Goal: Task Accomplishment & Management: Complete application form

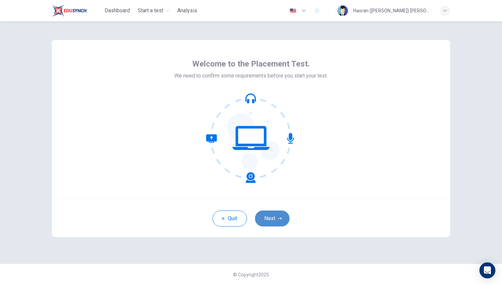
click at [278, 221] on button "Next" at bounding box center [272, 218] width 35 height 16
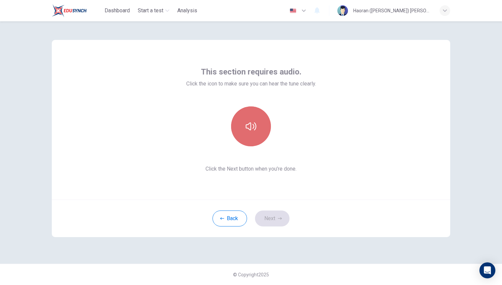
click at [251, 122] on icon "button" at bounding box center [251, 126] width 11 height 11
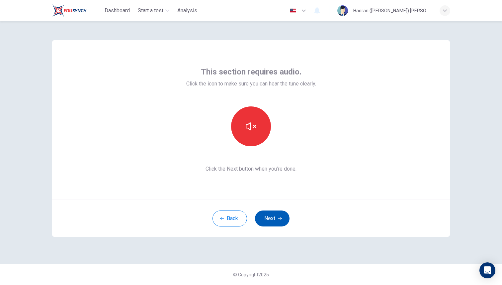
click at [271, 216] on button "Next" at bounding box center [272, 218] width 35 height 16
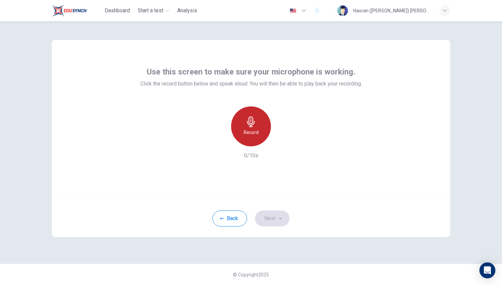
click at [251, 138] on div "Record" at bounding box center [251, 126] width 40 height 40
click at [254, 133] on h6 "Stop" at bounding box center [251, 132] width 10 height 8
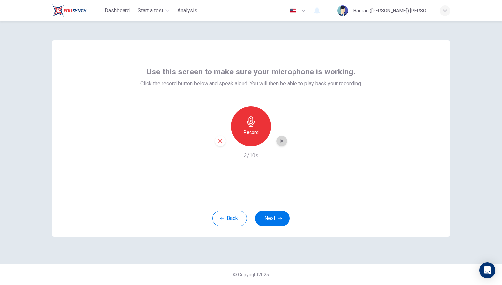
click at [279, 142] on icon "button" at bounding box center [281, 141] width 7 height 7
click at [270, 216] on button "Next" at bounding box center [272, 218] width 35 height 16
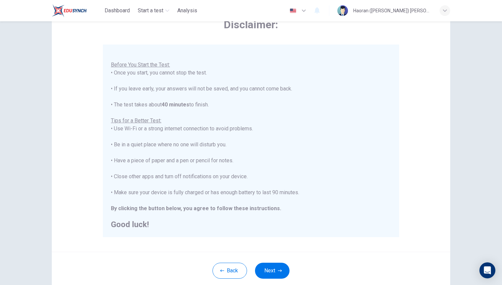
scroll to position [85, 0]
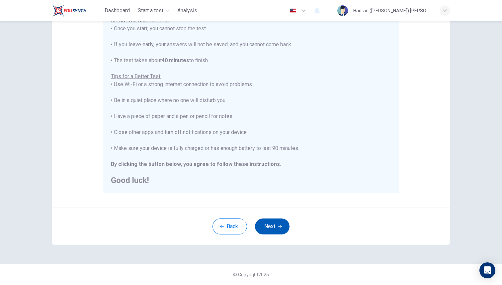
click at [273, 229] on button "Next" at bounding box center [272, 226] width 35 height 16
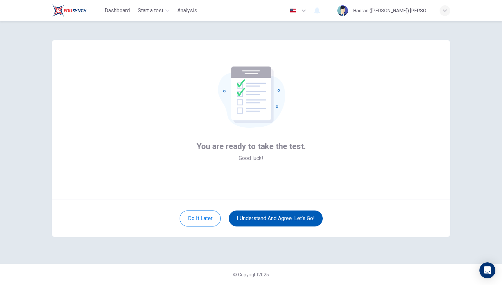
scroll to position [0, 0]
click at [276, 221] on button "I understand and agree. Let’s go!" at bounding box center [276, 218] width 94 height 16
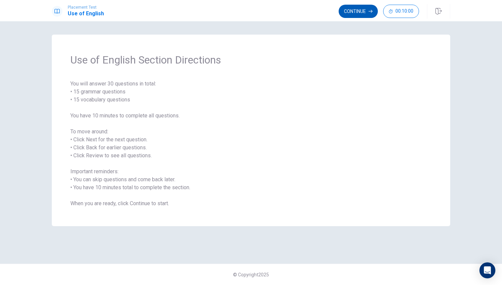
click at [347, 14] on button "Continue" at bounding box center [358, 11] width 39 height 13
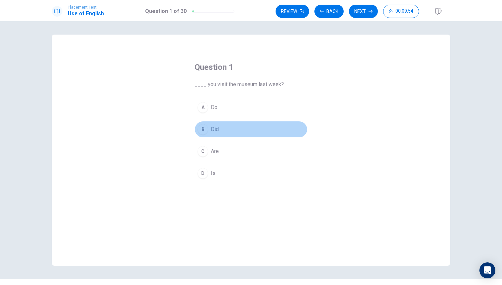
click at [204, 129] on div "B" at bounding box center [203, 129] width 11 height 11
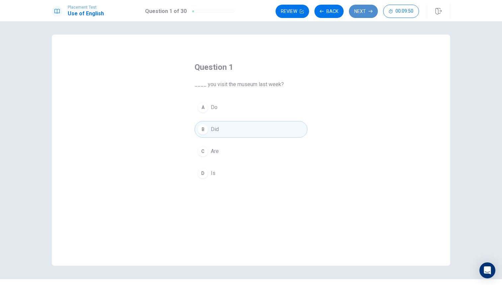
click at [361, 11] on button "Next" at bounding box center [363, 11] width 29 height 13
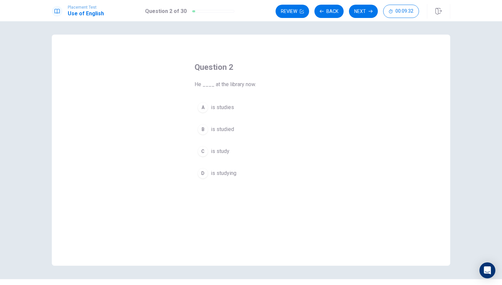
click at [207, 172] on div "D" at bounding box center [203, 173] width 11 height 11
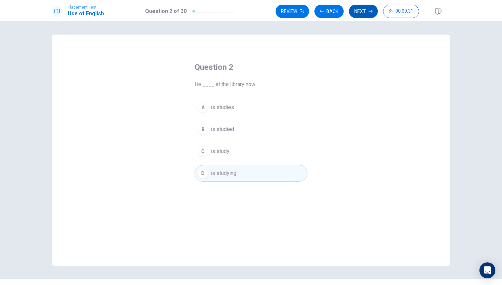
click at [354, 11] on button "Next" at bounding box center [363, 11] width 29 height 13
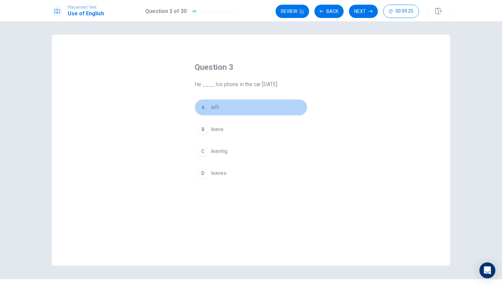
click at [211, 108] on span "left" at bounding box center [215, 107] width 8 height 8
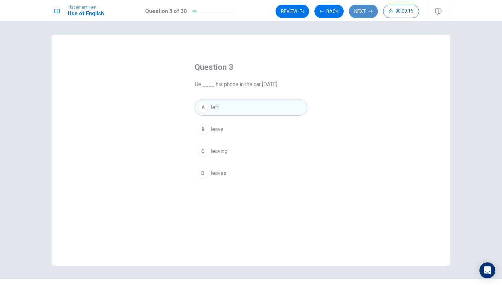
click at [359, 13] on button "Next" at bounding box center [363, 11] width 29 height 13
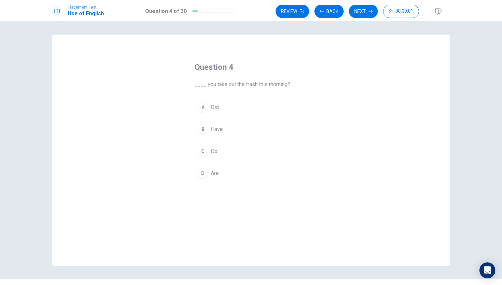
click at [206, 107] on div "A" at bounding box center [203, 107] width 11 height 11
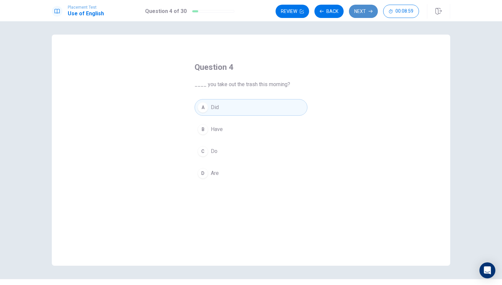
click at [361, 12] on button "Next" at bounding box center [363, 11] width 29 height 13
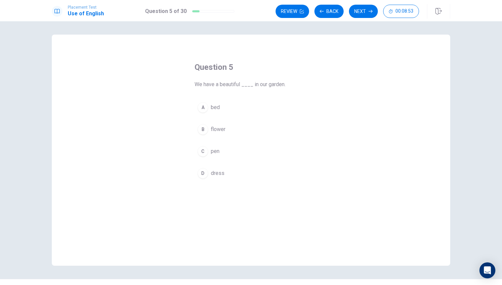
click at [208, 129] on div "B" at bounding box center [203, 129] width 11 height 11
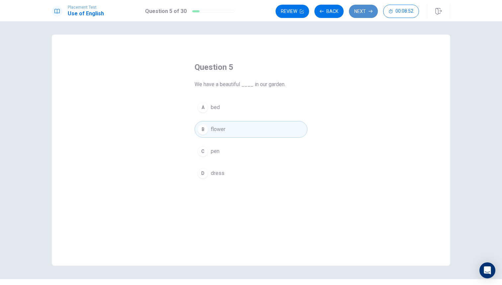
click at [362, 13] on button "Next" at bounding box center [363, 11] width 29 height 13
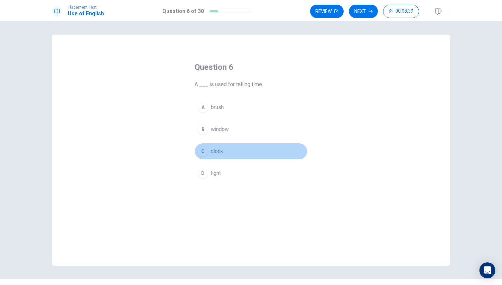
click at [206, 152] on div "C" at bounding box center [203, 151] width 11 height 11
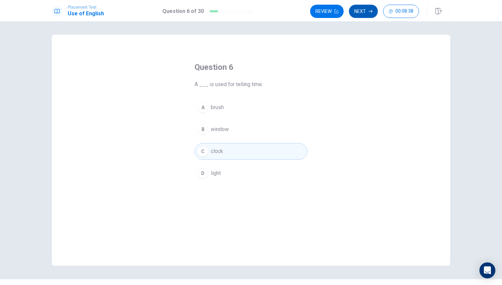
click at [363, 9] on button "Next" at bounding box center [363, 11] width 29 height 13
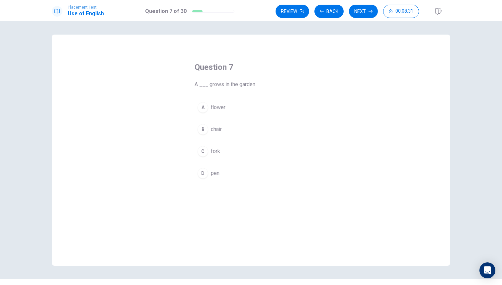
click at [211, 108] on span "flower" at bounding box center [218, 107] width 15 height 8
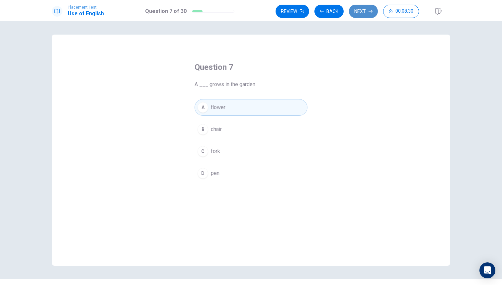
click at [365, 10] on button "Next" at bounding box center [363, 11] width 29 height 13
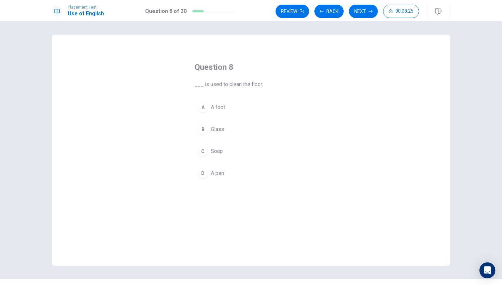
click at [216, 108] on span "A foot" at bounding box center [218, 107] width 14 height 8
click at [225, 154] on button "C Soap" at bounding box center [251, 151] width 113 height 17
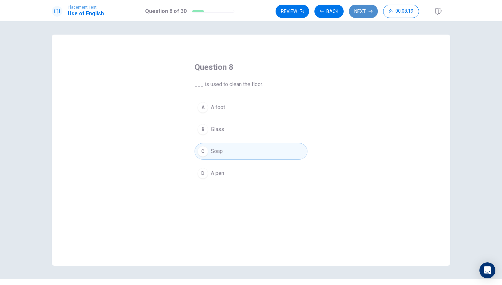
click at [352, 11] on button "Next" at bounding box center [363, 11] width 29 height 13
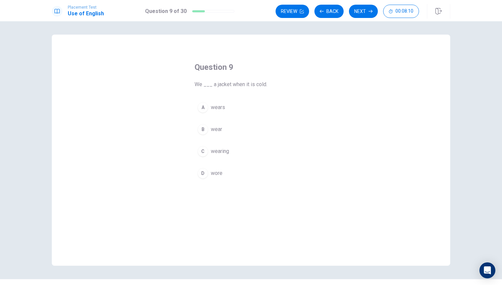
click at [205, 133] on div "B" at bounding box center [203, 129] width 11 height 11
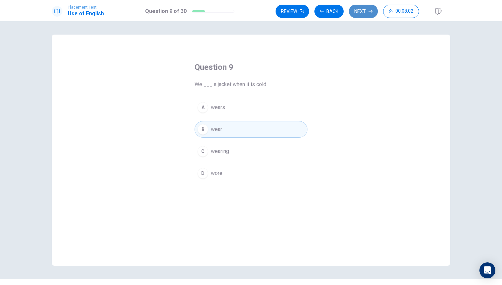
click at [370, 12] on icon "button" at bounding box center [371, 11] width 4 height 4
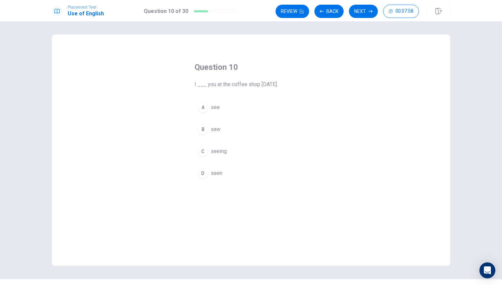
click at [206, 130] on div "B" at bounding box center [203, 129] width 11 height 11
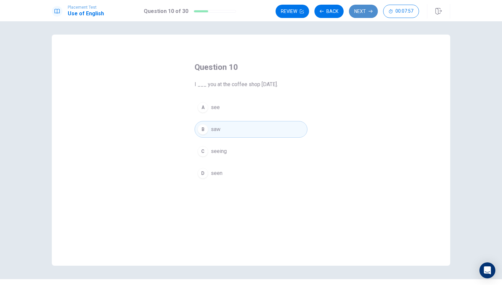
click at [360, 14] on button "Next" at bounding box center [363, 11] width 29 height 13
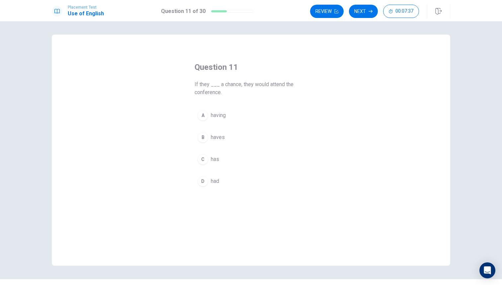
click at [205, 183] on div "D" at bounding box center [203, 181] width 11 height 11
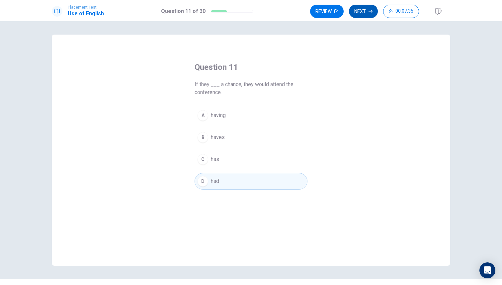
click at [365, 11] on button "Next" at bounding box center [363, 11] width 29 height 13
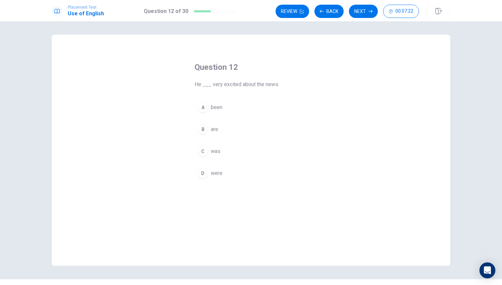
click at [206, 171] on div "D" at bounding box center [203, 173] width 11 height 11
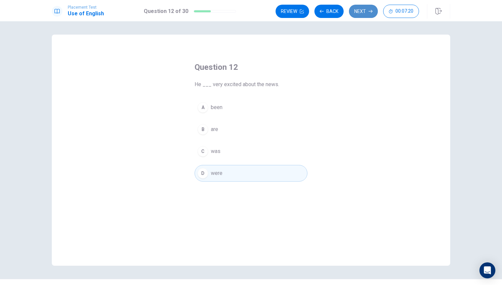
click at [352, 8] on button "Next" at bounding box center [363, 11] width 29 height 13
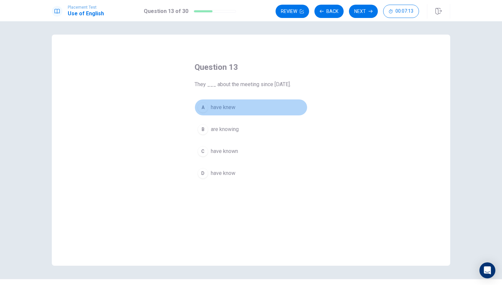
click at [204, 108] on div "A" at bounding box center [203, 107] width 11 height 11
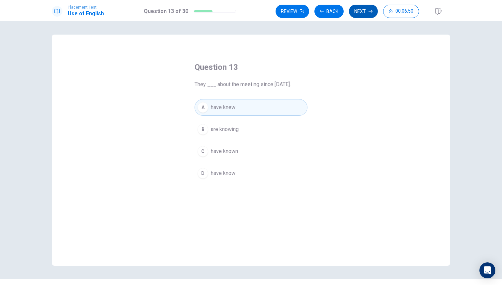
click at [364, 15] on button "Next" at bounding box center [363, 11] width 29 height 13
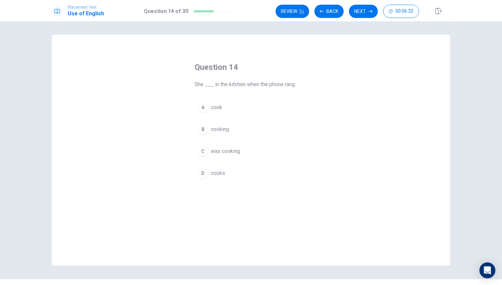
click at [216, 174] on span "cooks" at bounding box center [218, 173] width 14 height 8
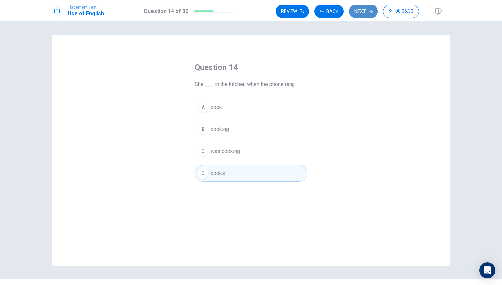
click at [362, 10] on button "Next" at bounding box center [363, 11] width 29 height 13
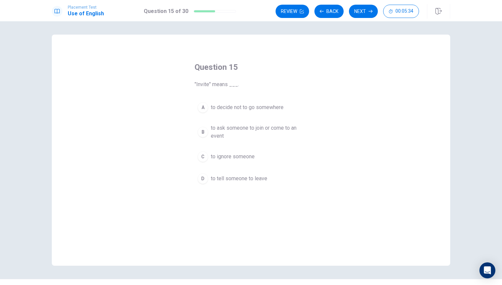
click at [204, 133] on div "B" at bounding box center [203, 132] width 11 height 11
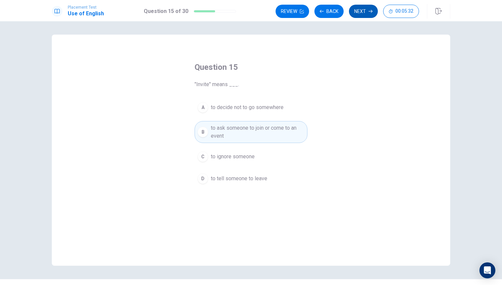
click at [367, 14] on button "Next" at bounding box center [363, 11] width 29 height 13
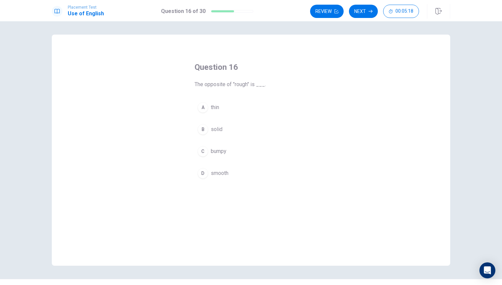
click at [204, 111] on div "A" at bounding box center [203, 107] width 11 height 11
click at [205, 175] on div "D" at bounding box center [203, 173] width 11 height 11
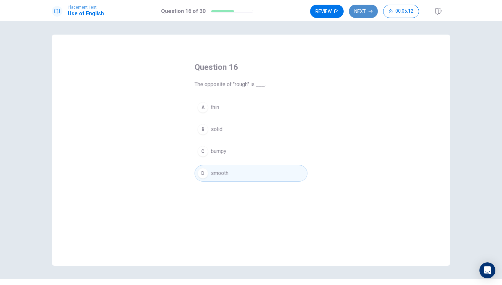
click at [368, 12] on button "Next" at bounding box center [363, 11] width 29 height 13
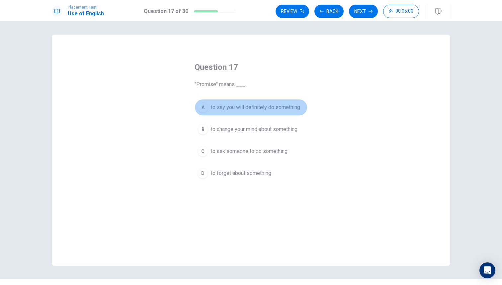
click at [236, 108] on span "to say you will definitely do something" at bounding box center [255, 107] width 89 height 8
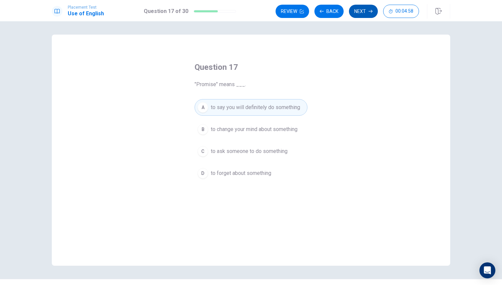
click at [372, 12] on icon "button" at bounding box center [371, 11] width 4 height 4
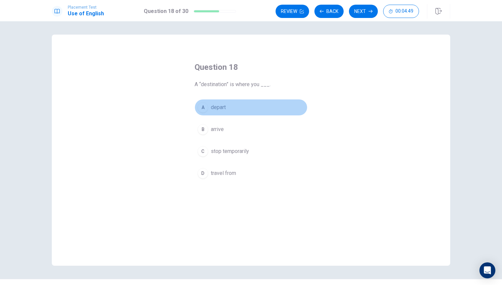
click at [212, 108] on span "depart" at bounding box center [218, 107] width 15 height 8
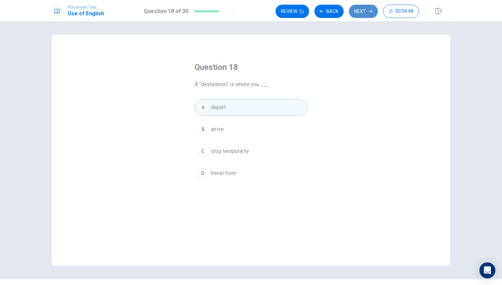
click at [364, 11] on button "Next" at bounding box center [363, 11] width 29 height 13
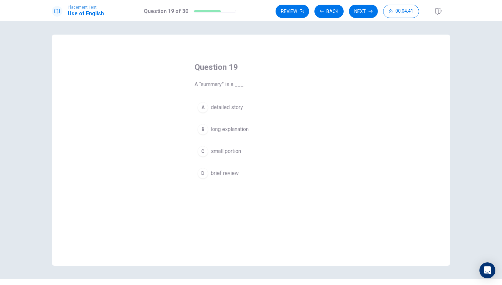
click at [211, 110] on span "detailed story" at bounding box center [227, 107] width 32 height 8
click at [214, 150] on span "small portion" at bounding box center [226, 151] width 30 height 8
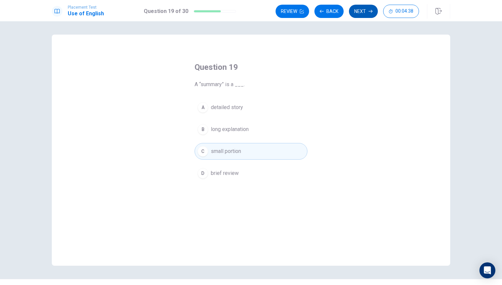
click at [366, 12] on button "Next" at bounding box center [363, 11] width 29 height 13
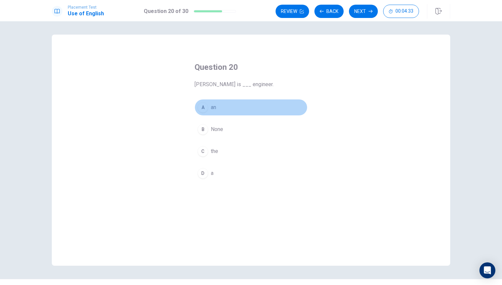
click at [214, 108] on span "an" at bounding box center [213, 107] width 5 height 8
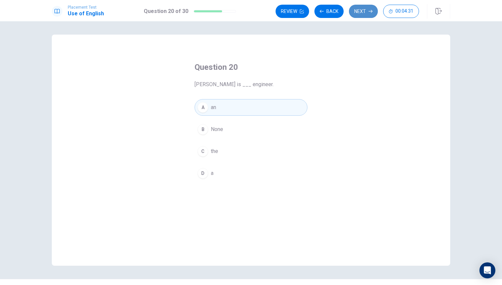
click at [369, 10] on icon "button" at bounding box center [371, 11] width 4 height 4
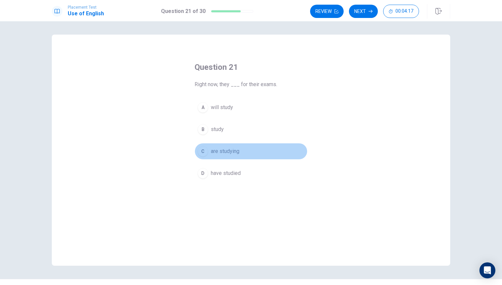
click at [205, 151] on div "C" at bounding box center [203, 151] width 11 height 11
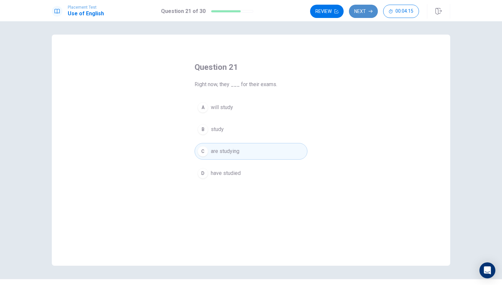
click at [366, 11] on button "Next" at bounding box center [363, 11] width 29 height 13
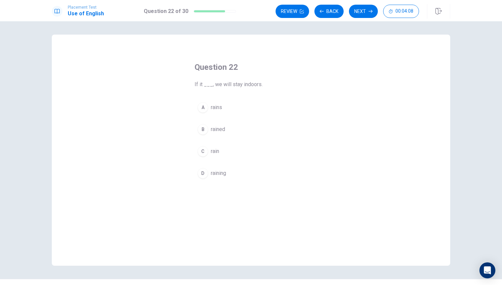
click at [206, 109] on div "A" at bounding box center [203, 107] width 11 height 11
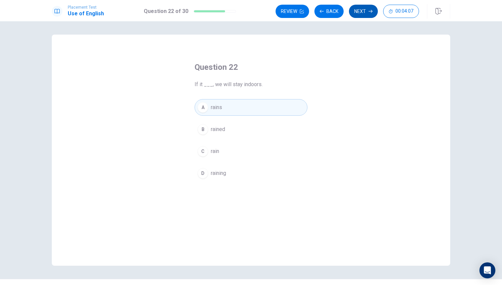
click at [362, 9] on button "Next" at bounding box center [363, 11] width 29 height 13
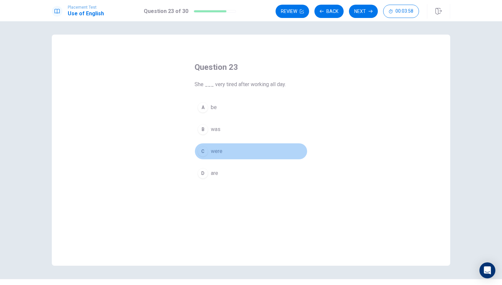
click at [206, 153] on div "C" at bounding box center [203, 151] width 11 height 11
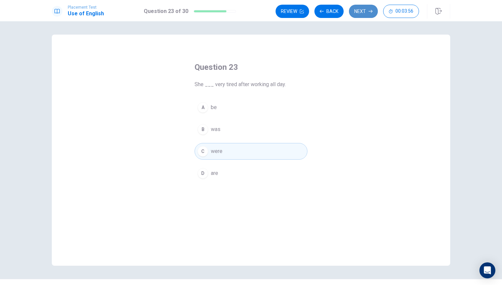
click at [356, 11] on button "Next" at bounding box center [363, 11] width 29 height 13
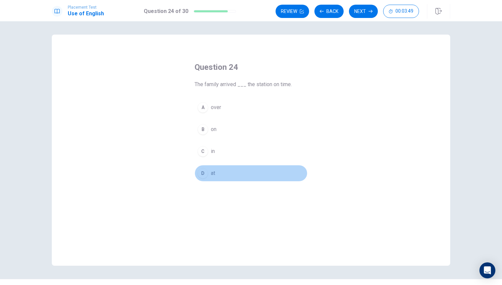
click at [199, 169] on button "D at" at bounding box center [251, 173] width 113 height 17
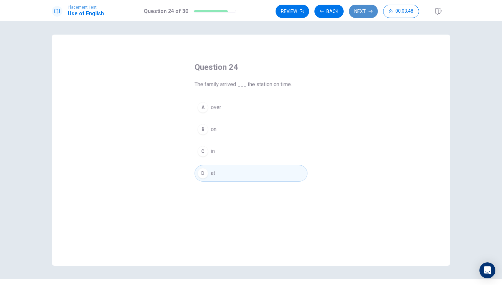
click at [363, 12] on button "Next" at bounding box center [363, 11] width 29 height 13
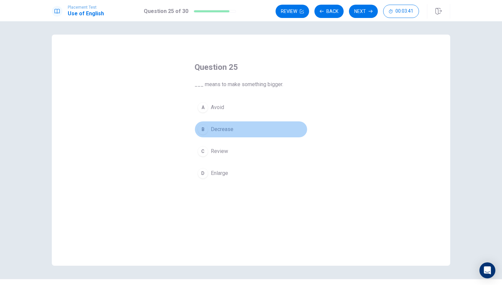
click at [204, 129] on div "B" at bounding box center [203, 129] width 11 height 11
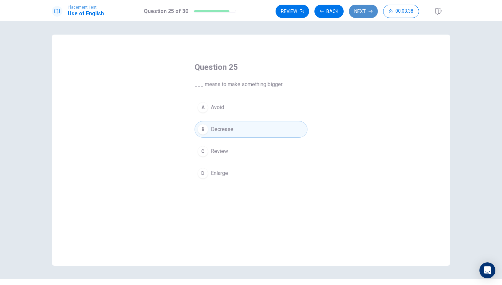
click at [361, 15] on button "Next" at bounding box center [363, 11] width 29 height 13
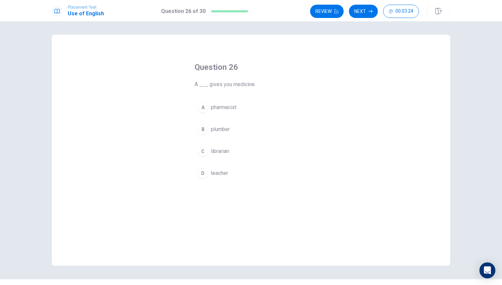
click at [204, 110] on div "A" at bounding box center [203, 107] width 11 height 11
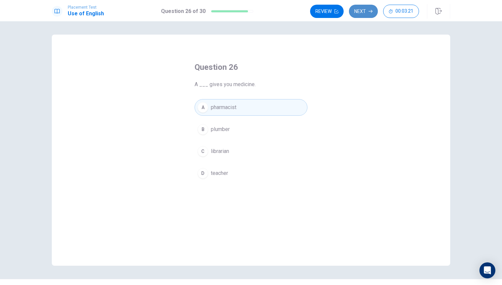
click at [368, 11] on button "Next" at bounding box center [363, 11] width 29 height 13
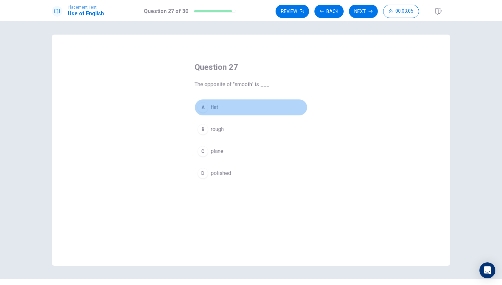
click at [201, 106] on div "A" at bounding box center [203, 107] width 11 height 11
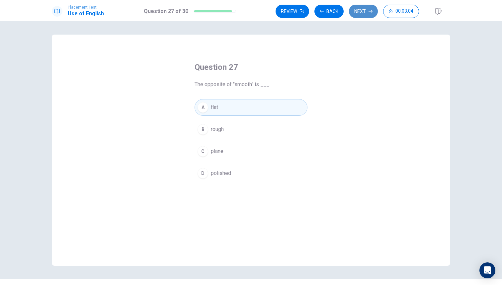
click at [362, 11] on button "Next" at bounding box center [363, 11] width 29 height 13
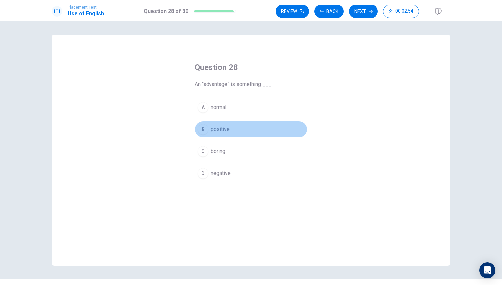
click at [211, 131] on span "positive" at bounding box center [220, 129] width 19 height 8
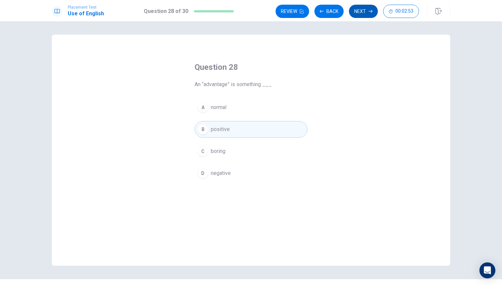
click at [365, 14] on button "Next" at bounding box center [363, 11] width 29 height 13
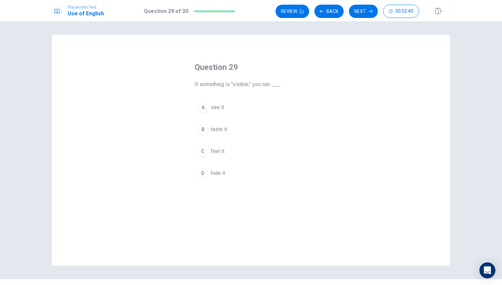
click at [205, 110] on div "A" at bounding box center [203, 107] width 11 height 11
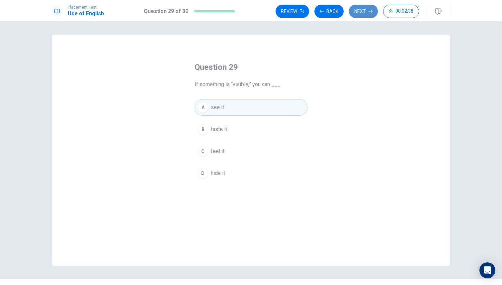
click at [368, 13] on button "Next" at bounding box center [363, 11] width 29 height 13
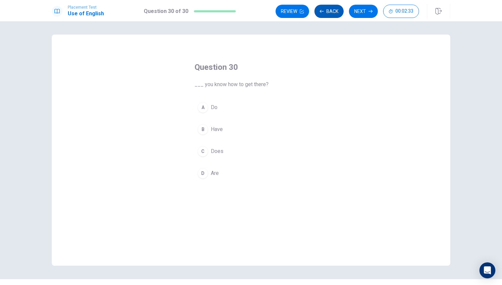
click at [330, 12] on button "Back" at bounding box center [329, 11] width 29 height 13
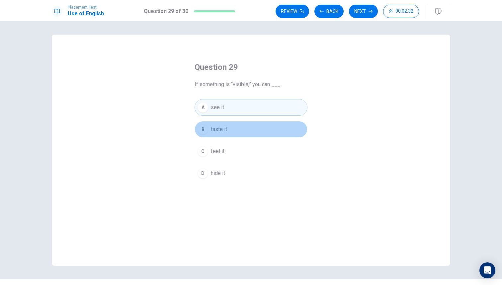
click at [233, 127] on button "B taste it" at bounding box center [251, 129] width 113 height 17
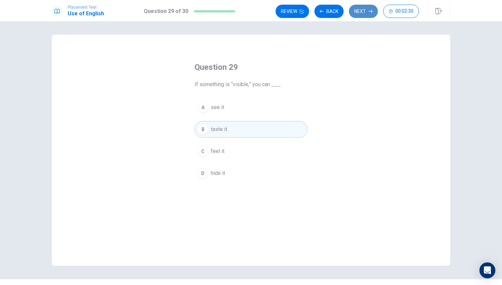
click at [368, 11] on button "Next" at bounding box center [363, 11] width 29 height 13
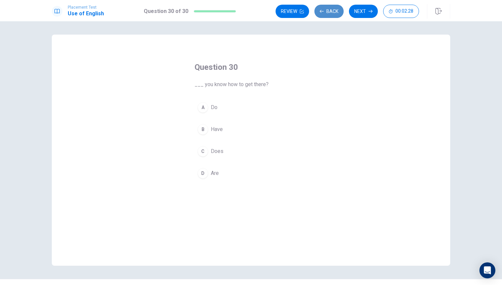
click at [333, 13] on button "Back" at bounding box center [329, 11] width 29 height 13
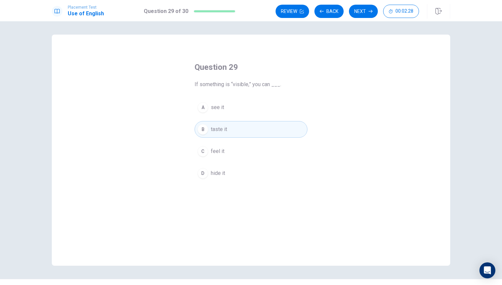
click at [230, 121] on button "B taste it" at bounding box center [251, 129] width 113 height 17
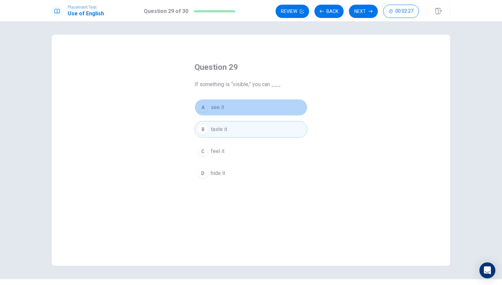
click at [233, 110] on button "A see it" at bounding box center [251, 107] width 113 height 17
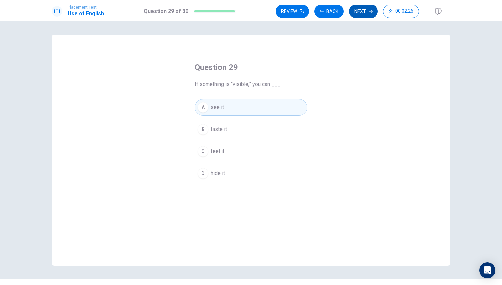
click at [369, 12] on icon "button" at bounding box center [371, 11] width 4 height 4
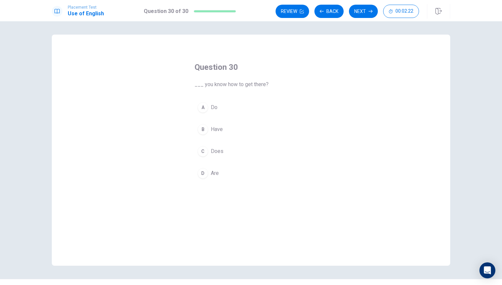
click at [231, 112] on button "A Do" at bounding box center [251, 107] width 113 height 17
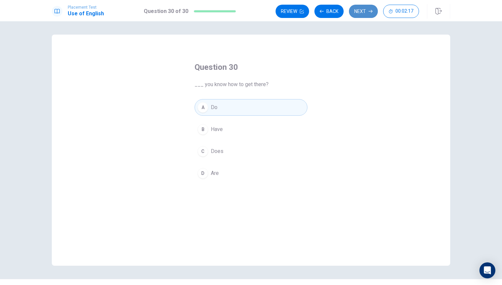
click at [362, 14] on button "Next" at bounding box center [363, 11] width 29 height 13
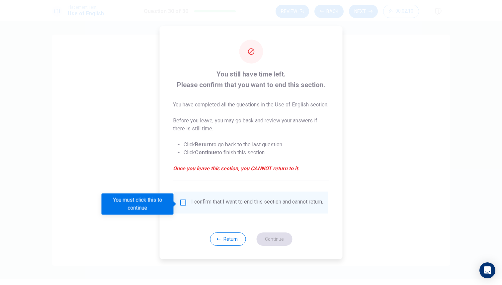
click at [182, 206] on input "You must click this to continue" at bounding box center [183, 202] width 8 height 8
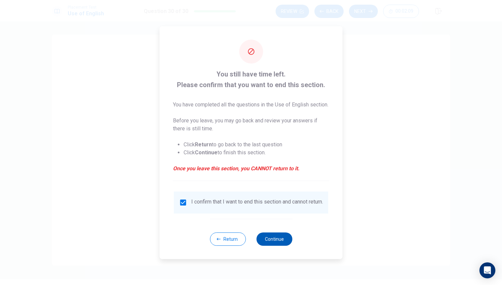
click at [266, 245] on button "Continue" at bounding box center [275, 238] width 36 height 13
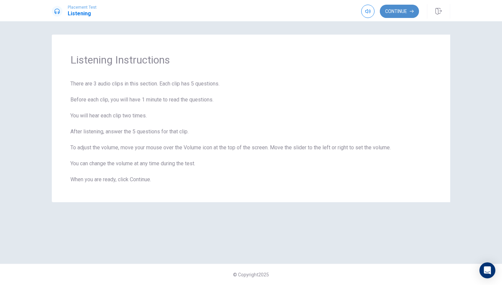
click at [407, 13] on button "Continue" at bounding box center [399, 11] width 39 height 13
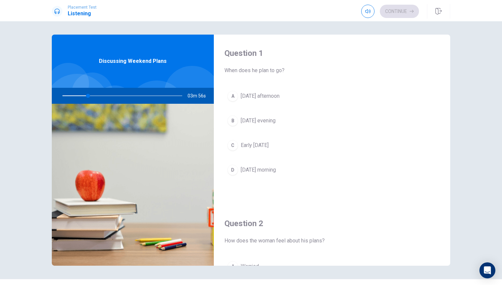
click at [91, 96] on div at bounding box center [120, 96] width 133 height 16
click at [96, 96] on div at bounding box center [120, 96] width 133 height 16
drag, startPoint x: 96, startPoint y: 96, endPoint x: 194, endPoint y: 95, distance: 98.0
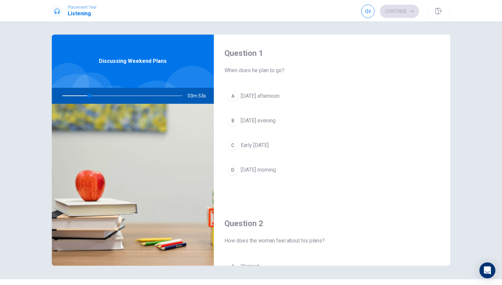
click at [194, 95] on div "03m 53s" at bounding box center [133, 96] width 162 height 16
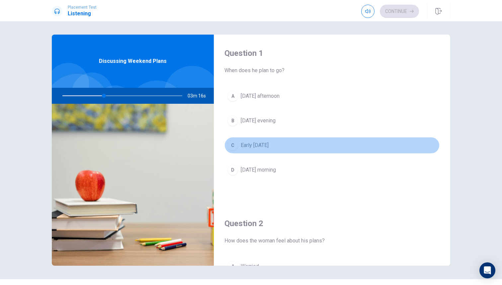
click at [234, 146] on div "C" at bounding box center [233, 145] width 11 height 11
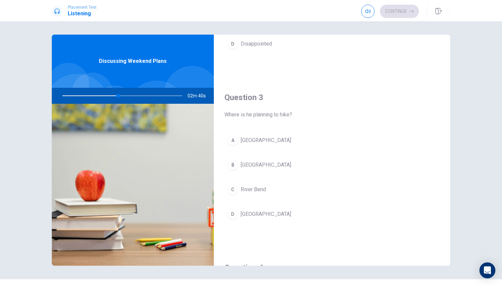
scroll to position [297, 0]
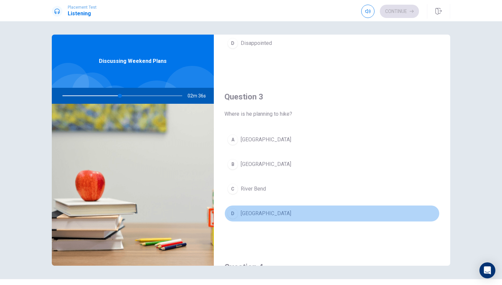
click at [240, 214] on button "D [GEOGRAPHIC_DATA]" at bounding box center [332, 213] width 215 height 17
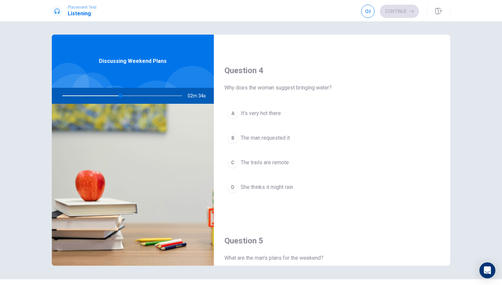
scroll to position [496, 0]
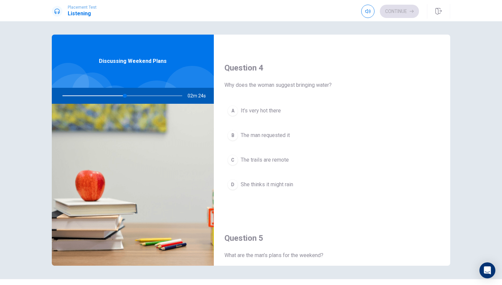
click at [272, 112] on span "It’s very hot there" at bounding box center [261, 111] width 40 height 8
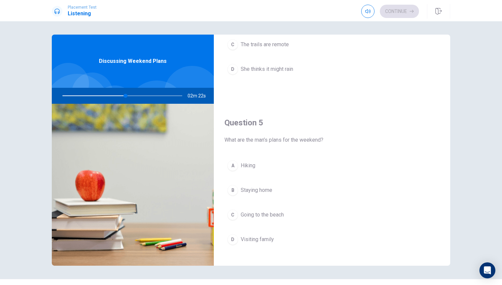
scroll to position [605, 0]
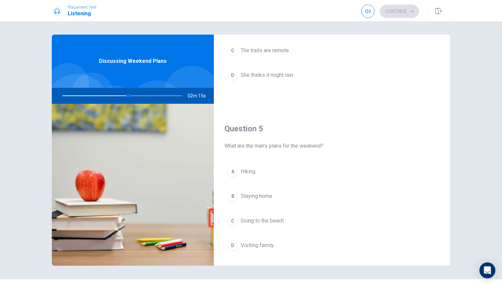
click at [247, 175] on span "Hiking" at bounding box center [248, 171] width 15 height 8
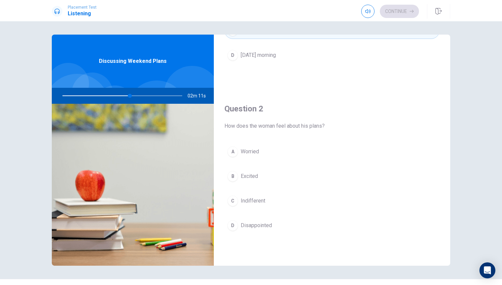
scroll to position [119, 0]
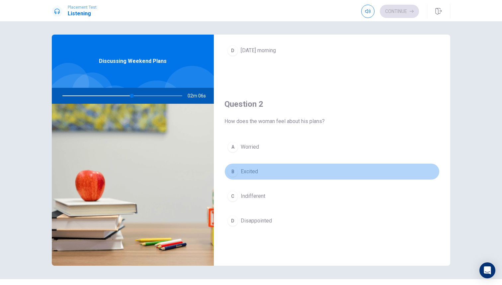
click at [241, 173] on span "Excited" at bounding box center [249, 171] width 17 height 8
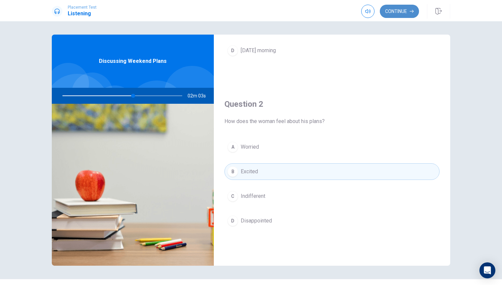
click at [393, 14] on button "Continue" at bounding box center [399, 11] width 39 height 13
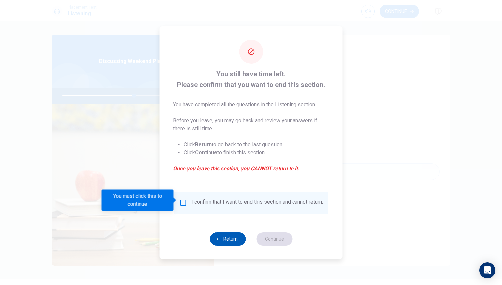
click at [223, 238] on button "Return" at bounding box center [228, 238] width 36 height 13
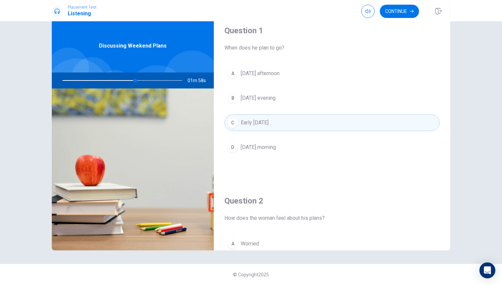
scroll to position [0, 0]
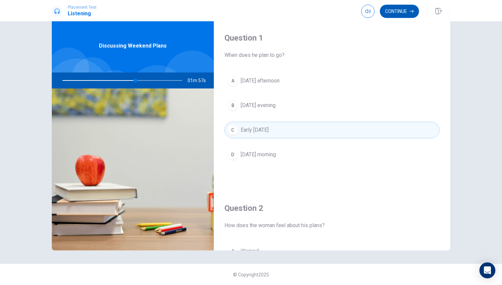
click at [393, 15] on button "Continue" at bounding box center [399, 11] width 39 height 13
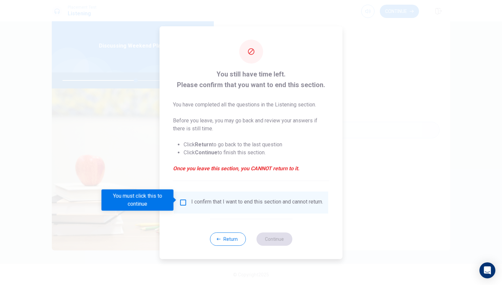
click at [181, 200] on input "You must click this to continue" at bounding box center [183, 202] width 8 height 8
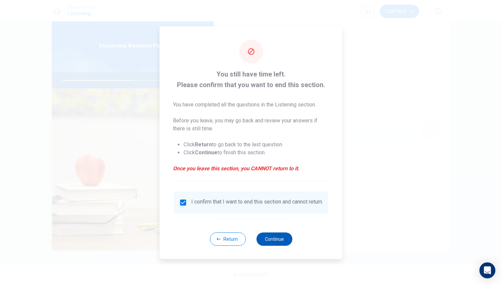
click at [276, 241] on button "Continue" at bounding box center [275, 238] width 36 height 13
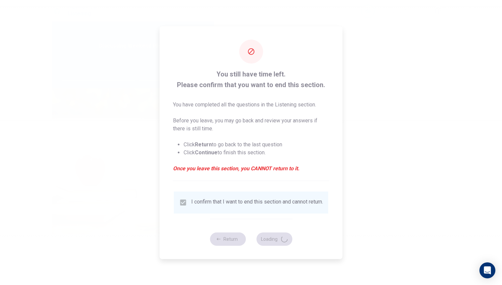
type input "63"
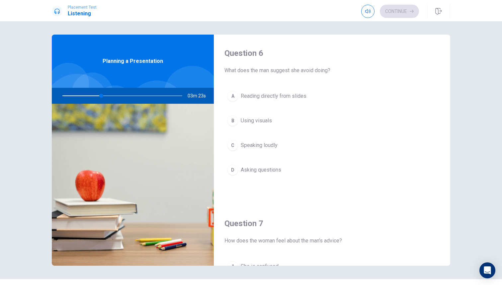
click at [286, 97] on span "Reading directly from slides" at bounding box center [274, 96] width 66 height 8
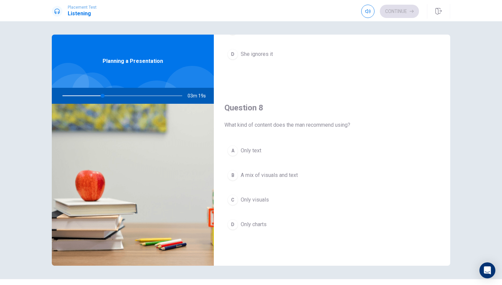
scroll to position [302, 0]
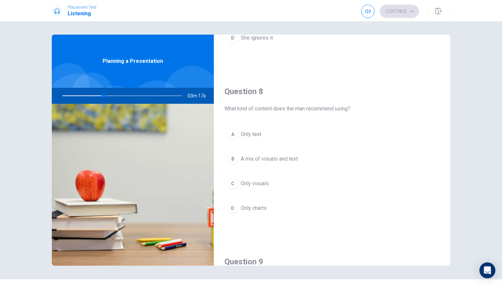
click at [264, 160] on span "A mix of visuals and text" at bounding box center [269, 159] width 57 height 8
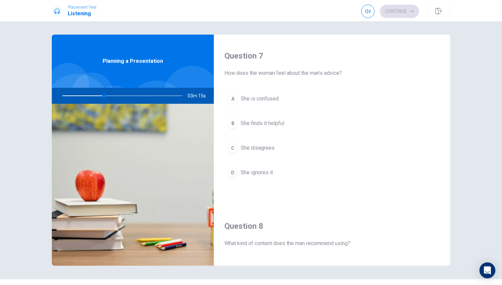
scroll to position [164, 0]
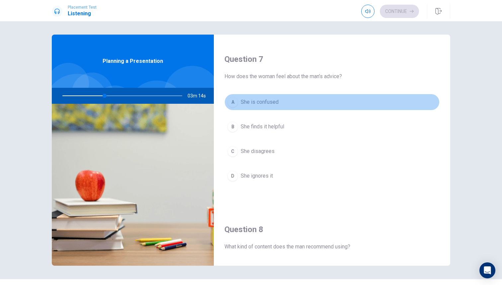
click at [267, 104] on span "She is confused" at bounding box center [260, 102] width 38 height 8
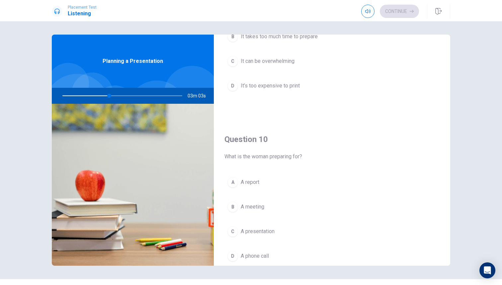
scroll to position [620, 0]
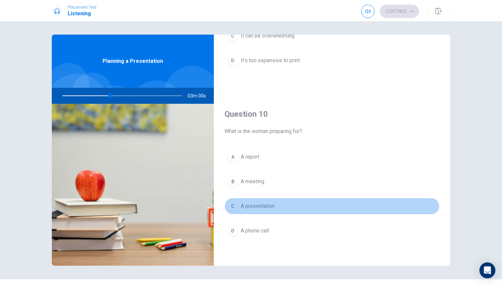
click at [265, 208] on span "A presentation" at bounding box center [258, 206] width 34 height 8
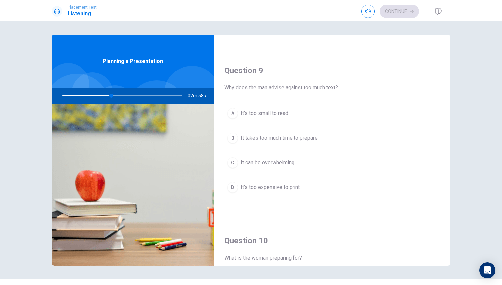
scroll to position [488, 0]
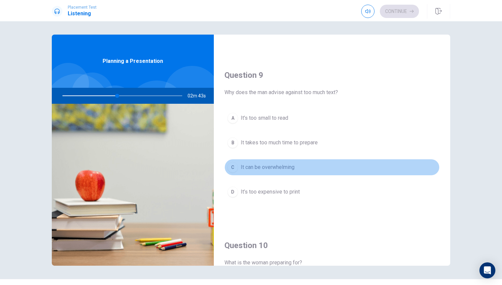
click at [277, 168] on span "It can be overwhelming" at bounding box center [268, 167] width 54 height 8
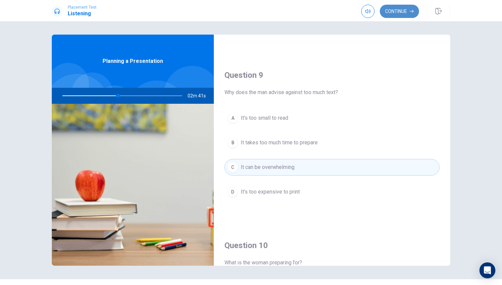
click at [389, 11] on button "Continue" at bounding box center [399, 11] width 39 height 13
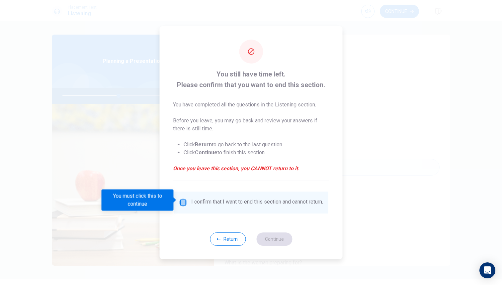
click at [182, 200] on input "You must click this to continue" at bounding box center [183, 202] width 8 height 8
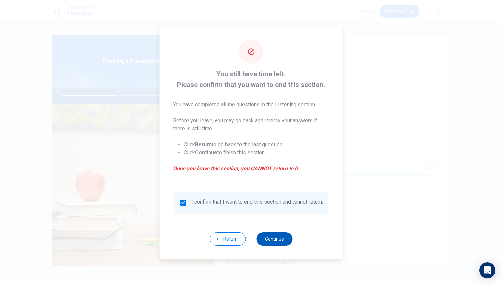
click at [272, 238] on button "Continue" at bounding box center [275, 238] width 36 height 13
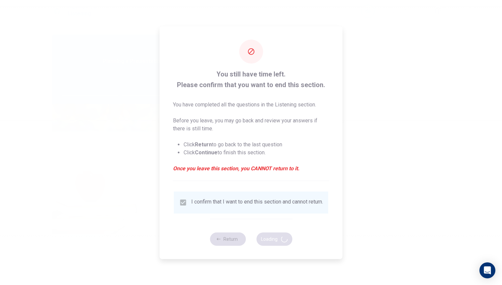
type input "48"
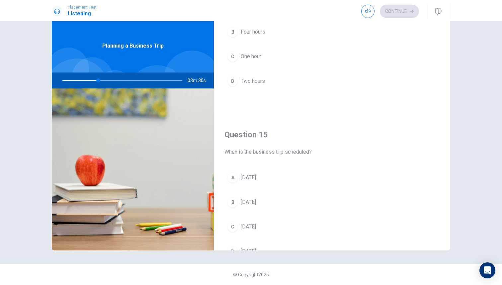
scroll to position [620, 0]
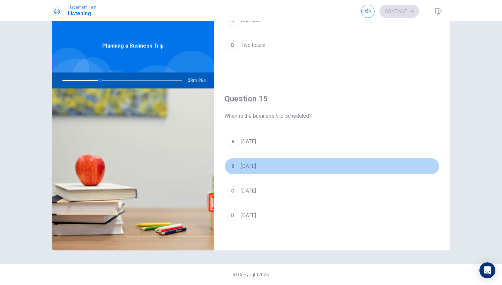
click at [234, 169] on div "B" at bounding box center [233, 166] width 11 height 11
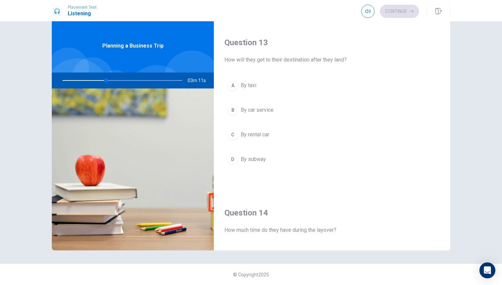
scroll to position [339, 0]
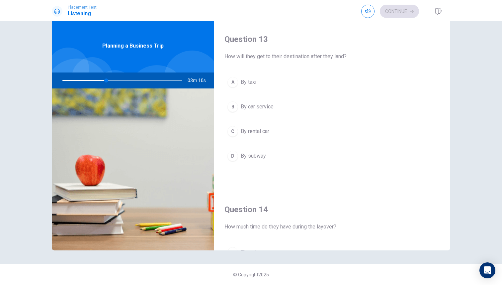
click at [259, 107] on span "By car service" at bounding box center [257, 107] width 33 height 8
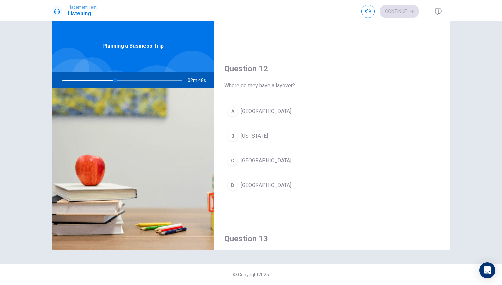
scroll to position [140, 0]
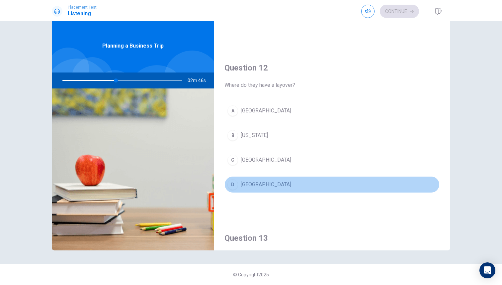
click at [255, 182] on span "[GEOGRAPHIC_DATA]" at bounding box center [266, 184] width 51 height 8
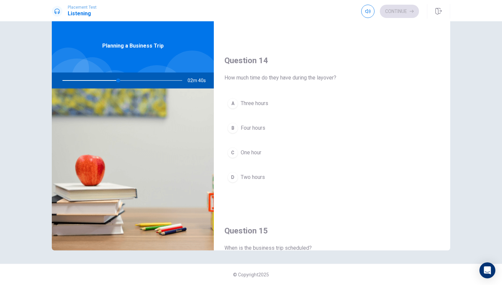
scroll to position [495, 0]
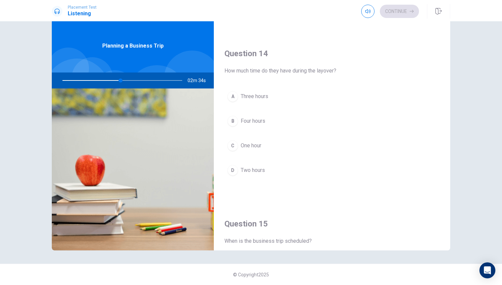
click at [258, 167] on span "Two hours" at bounding box center [253, 170] width 24 height 8
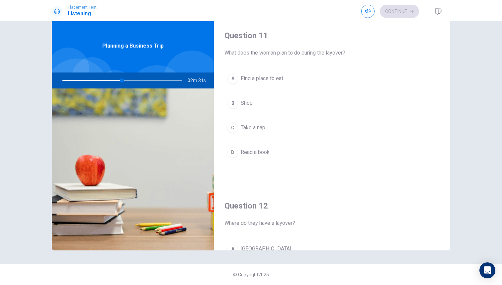
scroll to position [0, 0]
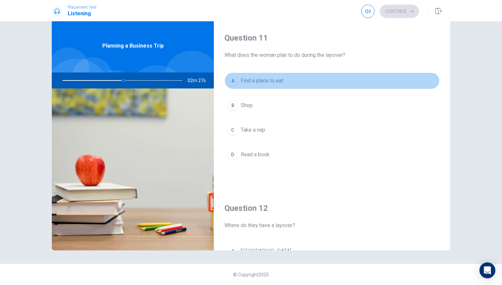
click at [271, 84] on span "Find a place to eat" at bounding box center [262, 81] width 43 height 8
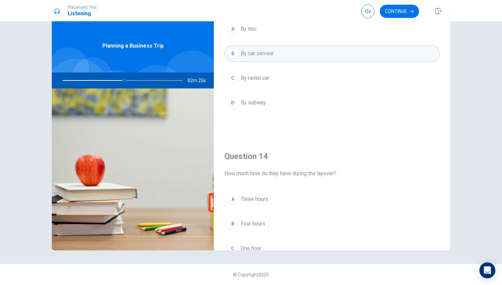
scroll to position [101, 0]
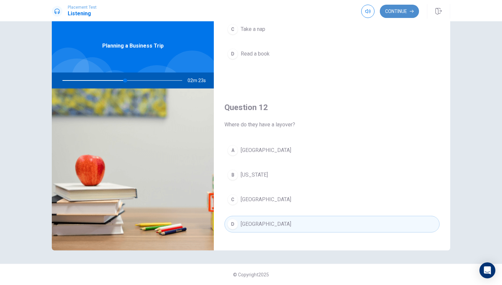
click at [394, 8] on button "Continue" at bounding box center [399, 11] width 39 height 13
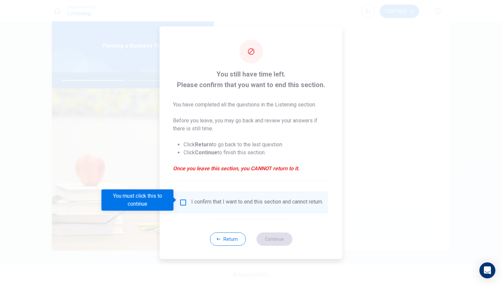
click at [190, 200] on div "I confirm that I want to end this section and cannot return." at bounding box center [251, 202] width 144 height 8
click at [184, 200] on input "You must click this to continue" at bounding box center [183, 202] width 8 height 8
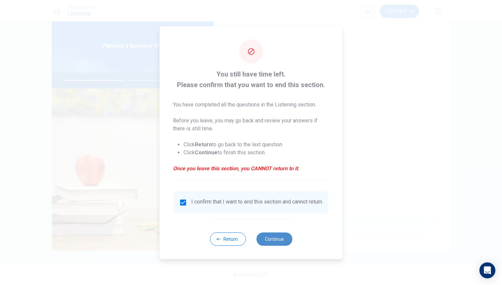
click at [279, 246] on button "Continue" at bounding box center [275, 238] width 36 height 13
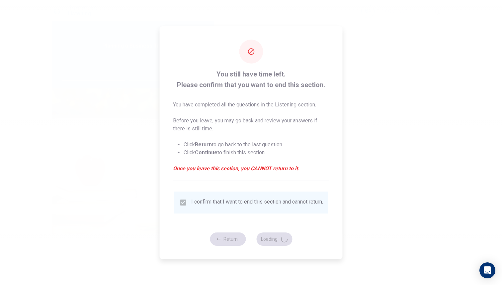
type input "54"
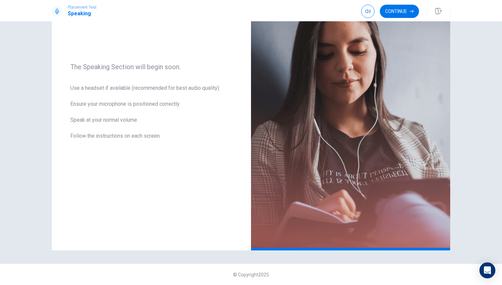
scroll to position [0, 0]
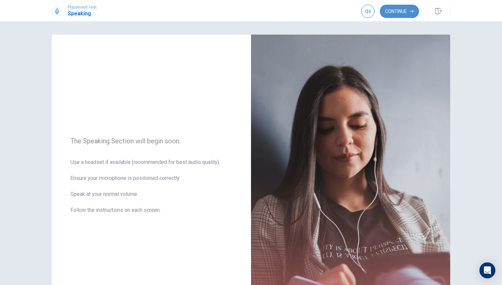
click at [395, 12] on button "Continue" at bounding box center [399, 11] width 39 height 13
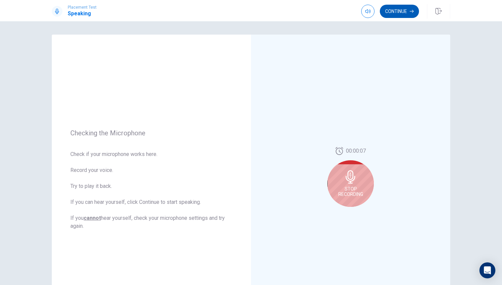
click at [401, 12] on button "Continue" at bounding box center [399, 11] width 39 height 13
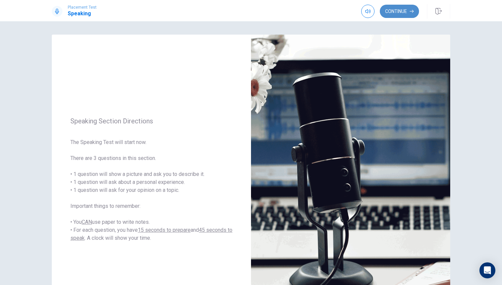
click at [412, 13] on button "Continue" at bounding box center [399, 11] width 39 height 13
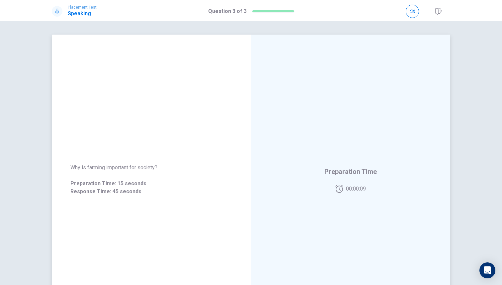
drag, startPoint x: 141, startPoint y: 167, endPoint x: 149, endPoint y: 169, distance: 7.7
click at [149, 169] on span "Why is farming important for society?" at bounding box center [151, 167] width 162 height 8
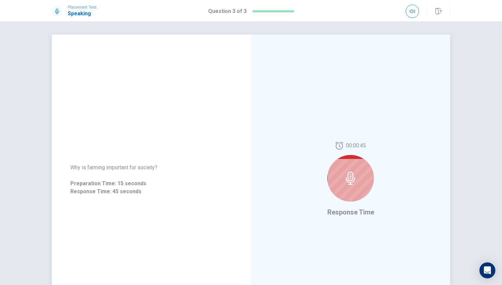
click at [350, 169] on div at bounding box center [351, 178] width 47 height 47
click at [350, 191] on div at bounding box center [351, 178] width 47 height 47
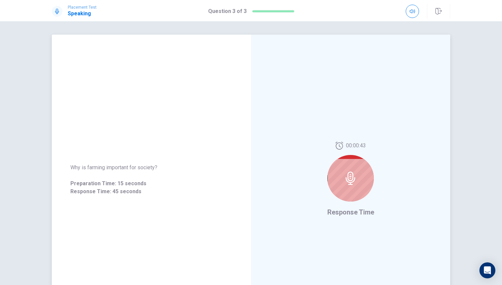
click at [350, 191] on div at bounding box center [351, 178] width 47 height 47
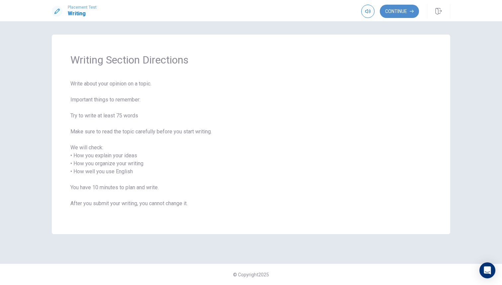
click at [403, 15] on button "Continue" at bounding box center [399, 11] width 39 height 13
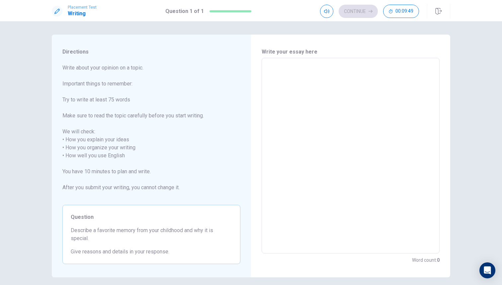
click at [303, 69] on textarea at bounding box center [351, 155] width 169 height 184
type textarea "t"
type textarea "x"
type textarea "th"
type textarea "x"
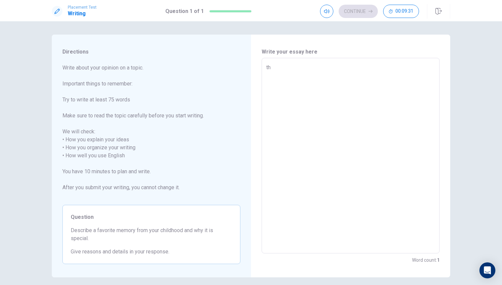
type textarea "the"
type textarea "x"
type textarea "thei"
type textarea "x"
type textarea "their"
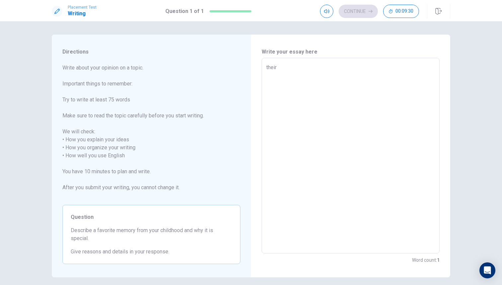
type textarea "x"
type textarea "thei"
type textarea "x"
type textarea "the"
type textarea "x"
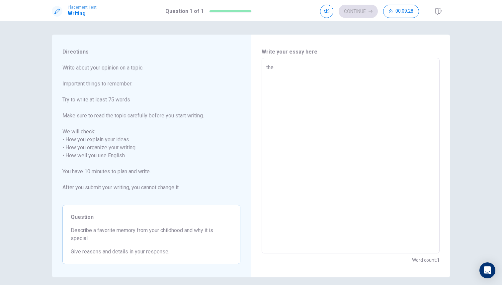
type textarea "ther"
type textarea "x"
type textarea "there"
type textarea "x"
type textarea "there"
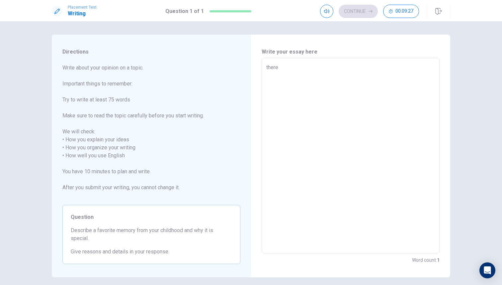
type textarea "x"
type textarea "there a"
type textarea "x"
type textarea "there ar"
type textarea "x"
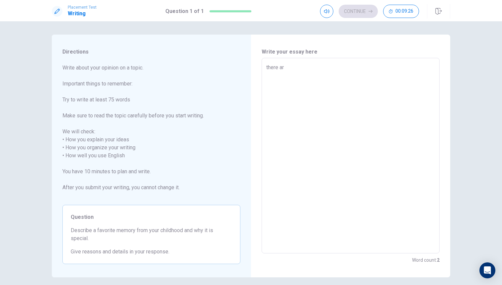
type textarea "there are"
type textarea "x"
type textarea "there are"
type textarea "x"
type textarea "there are m"
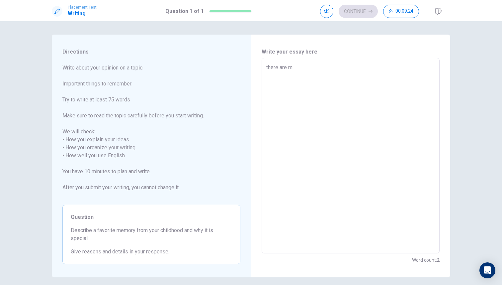
type textarea "x"
type textarea "there are ma"
type textarea "x"
type textarea "there are man"
type textarea "x"
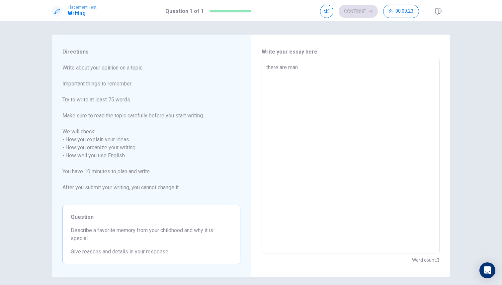
type textarea "there are many"
type textarea "x"
type textarea "there are many"
type textarea "x"
type textarea "there are many i"
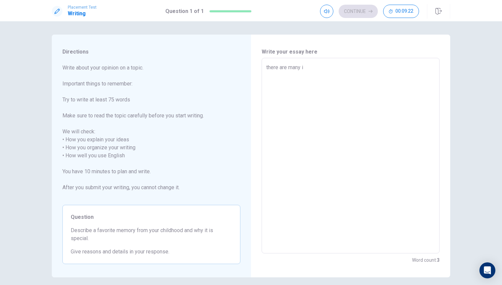
type textarea "x"
type textarea "there are many in"
type textarea "x"
type textarea "there are many i"
type textarea "x"
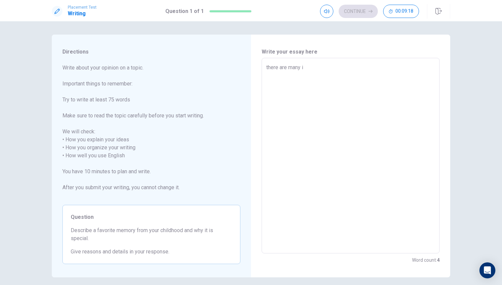
type textarea "there are many im"
type textarea "x"
type textarea "there are many imp"
type textarea "x"
type textarea "there are many impo"
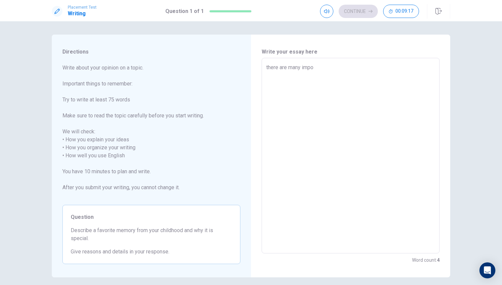
type textarea "x"
type textarea "there are many impor"
type textarea "x"
type textarea "there are many import"
type textarea "x"
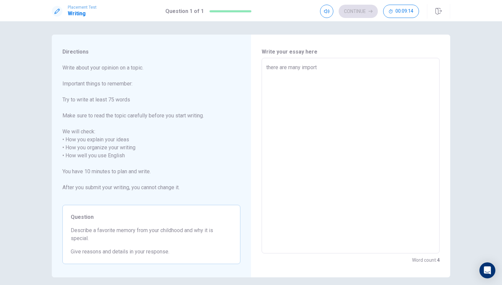
type textarea "there are many importa"
type textarea "x"
type textarea "there are many importan"
type textarea "x"
type textarea "there are many important"
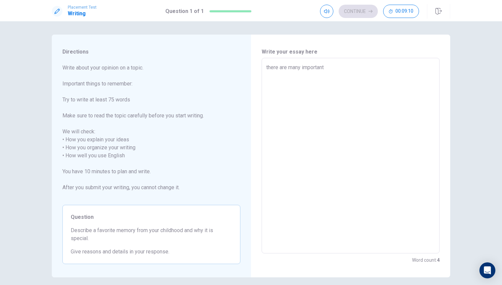
type textarea "x"
type textarea "there are many important"
type textarea "x"
type textarea "there are many important t"
type textarea "x"
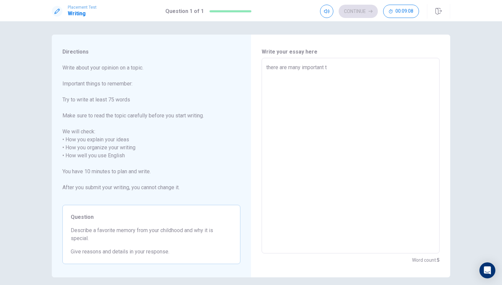
type textarea "there are many important ti"
type textarea "x"
type textarea "there are many important tin"
type textarea "x"
type textarea "there are many important ting"
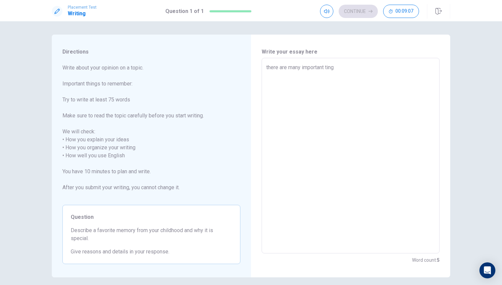
type textarea "x"
type textarea "there are many important tin"
type textarea "x"
type textarea "there are many important ti"
type textarea "x"
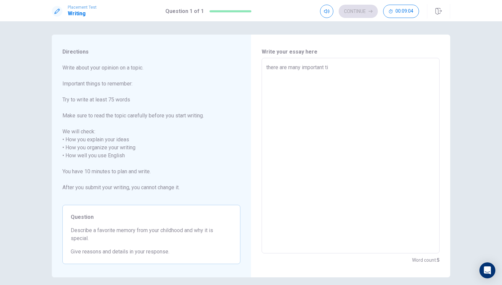
type textarea "there are many important t"
type textarea "x"
type textarea "there are many important th"
type textarea "x"
type textarea "there are many important thi"
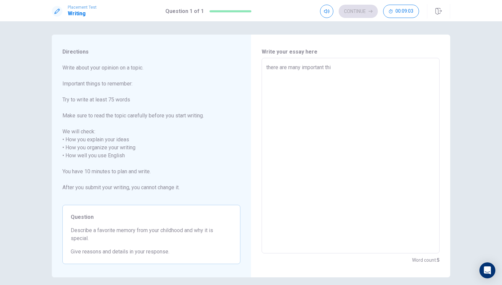
type textarea "x"
type textarea "there are many important thin"
type textarea "x"
type textarea "there are many important thing"
type textarea "x"
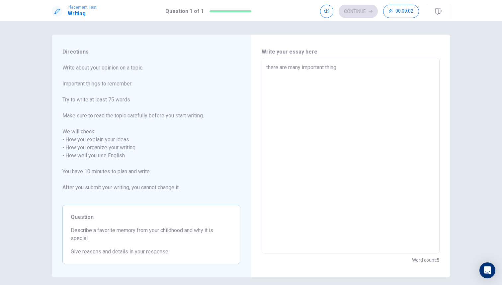
type textarea "there are many important things"
type textarea "x"
type textarea "there are many important things"
type textarea "x"
type textarea "there are many important things t"
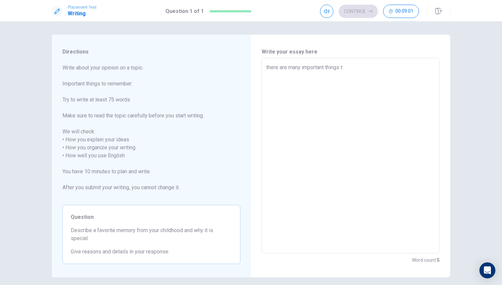
type textarea "x"
type textarea "there are many important things to"
type textarea "x"
type textarea "there are many important things to"
type textarea "x"
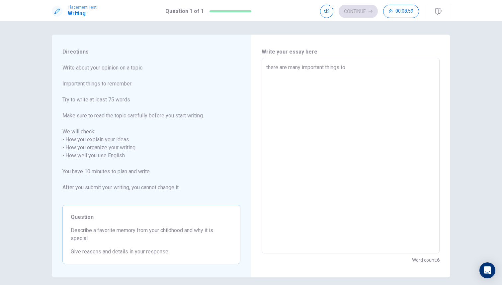
type textarea "there are many important things to r"
type textarea "x"
type textarea "there are many important things to re"
type textarea "x"
type textarea "there are many important things to rem"
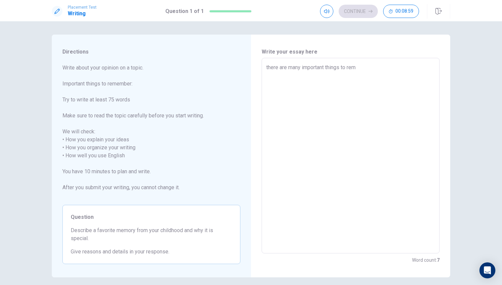
type textarea "x"
type textarea "there are many important things to rema"
type textarea "x"
type textarea "there are many important things to reman"
type textarea "x"
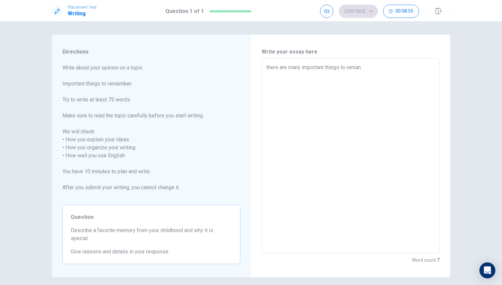
type textarea "there are many important things to rema"
type textarea "x"
type textarea "there are many important things to remam"
type textarea "x"
type textarea "there are many important things to remamb"
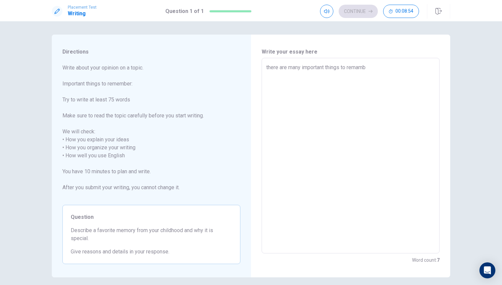
type textarea "x"
type textarea "there are many important things to remambe"
type textarea "x"
type textarea "there are many important things to remamben"
type textarea "x"
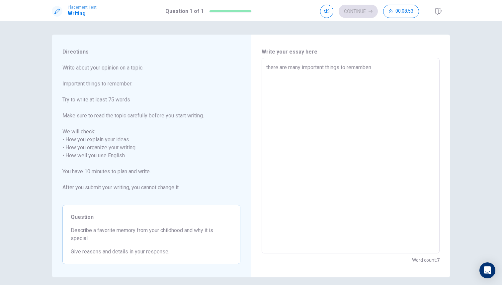
type textarea "there are many important things to remambe"
type textarea "x"
type textarea "there are many important things to remamber"
type textarea "x"
type textarea "there are many important things to remamber,"
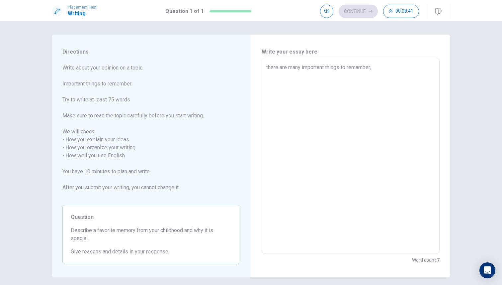
type textarea "x"
type textarea "there are many important things to remamber,l"
type textarea "x"
type textarea "there are many important things to remamber,li"
type textarea "x"
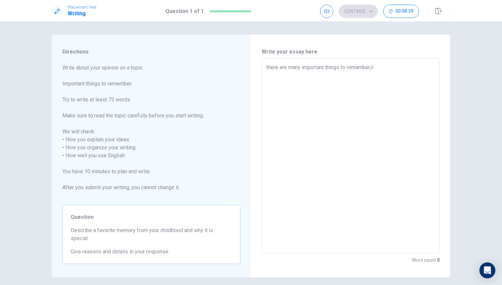
type textarea "there are many important things to remamber,lik"
type textarea "x"
type textarea "there are many important things to remamber,like"
type textarea "x"
type textarea "there are many important things to remamber,likem"
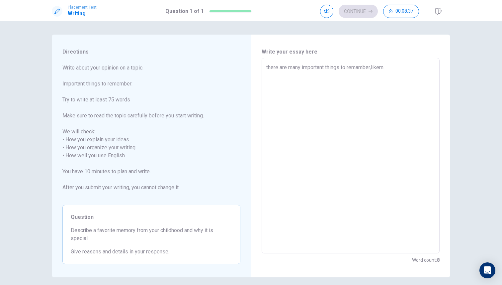
type textarea "x"
type textarea "there are many important things to remamber,likema"
type textarea "x"
type textarea "there are many important things to remamber,likem"
type textarea "x"
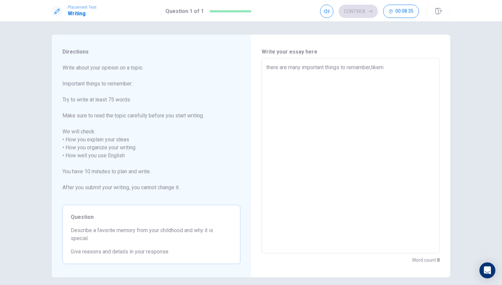
type textarea "there are many important things to remamber,like"
type textarea "x"
type textarea "there are many important things to remamber,like"
type textarea "x"
type textarea "there are many important things to remamber,like m"
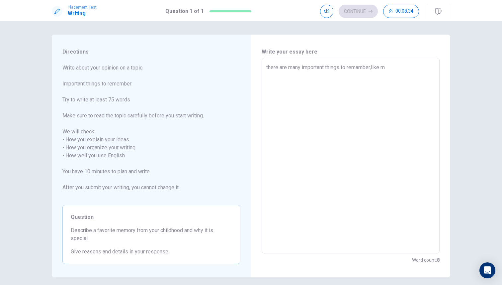
type textarea "x"
type textarea "there are many important things to remamber,like my"
type textarea "x"
type textarea "there are many important things to remamber,like my"
type textarea "x"
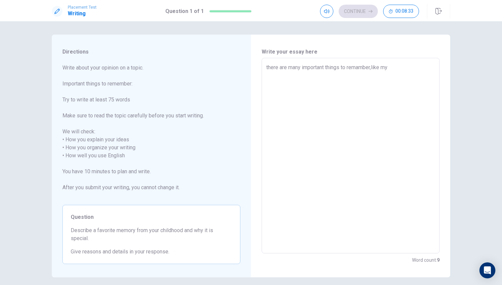
type textarea "there are many important things to remamber,like my d"
type textarea "x"
type textarea "there are many important things to remamber,like my da"
type textarea "x"
type textarea "there are many important things to remamber,like my dad"
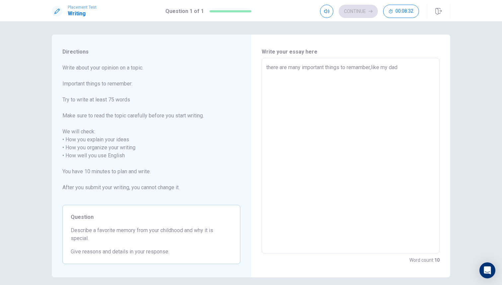
type textarea "x"
type textarea "there are many important things to remamber,like my dad"
type textarea "x"
type textarea "there are many important things to remamber,like my dad t"
type textarea "x"
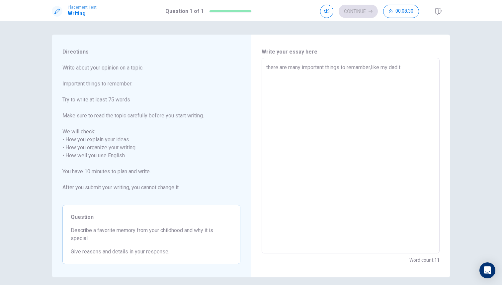
type textarea "there are many important things to remamber,like my dad to"
type textarea "x"
type textarea "there are many important things to remamber,like my dad [PERSON_NAME]"
type textarea "x"
type textarea "there are many important things to remamber,like my dad tode"
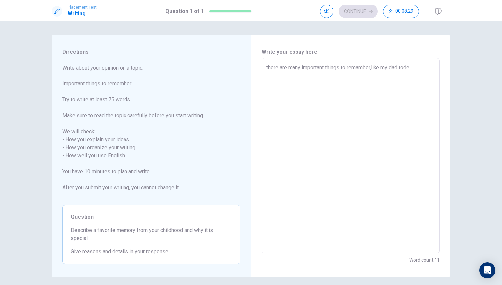
type textarea "x"
type textarea "there are many important things to remamber,like my dad [PERSON_NAME]"
type textarea "x"
type textarea "there are many important things to remamber,like my dad to"
type textarea "x"
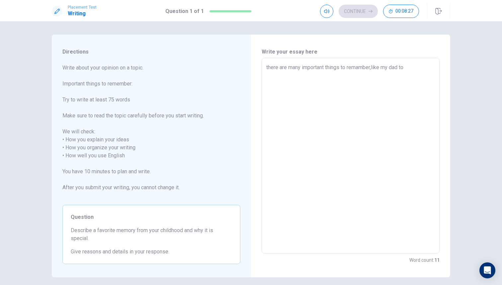
type textarea "there are many important things to remamber,like my dad t"
type textarea "x"
type textarea "there are many important things to remamber,like my dad"
type textarea "x"
type textarea "there are many important things to remamber,like my dad s"
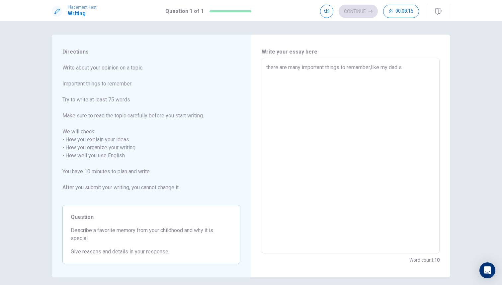
type textarea "x"
type textarea "there are many important things to remamber,like my dad sa"
type textarea "x"
type textarea "there are many important things to remamber,like my dad say"
type textarea "x"
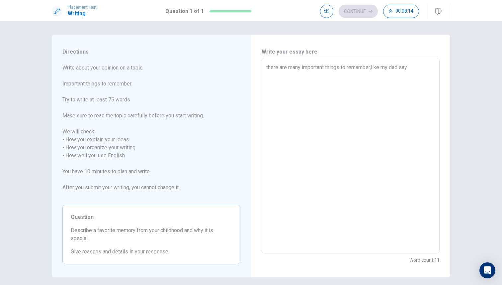
type textarea "there are many important things to remamber,like my dad say"
type textarea "x"
type textarea "there are many important things to remamber,like my dad say t"
type textarea "x"
type textarea "there are many important things to remamber,like my dad say to"
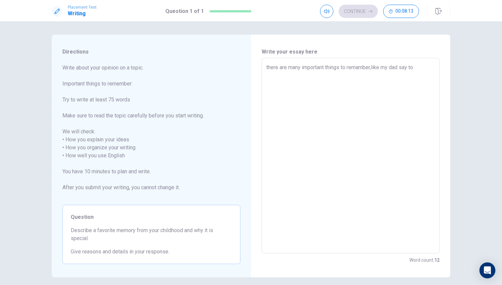
type textarea "x"
type textarea "there are many important things to remamber,like my dad say to"
type textarea "x"
type textarea "there are many important things to remamber,like my dad say to m"
type textarea "x"
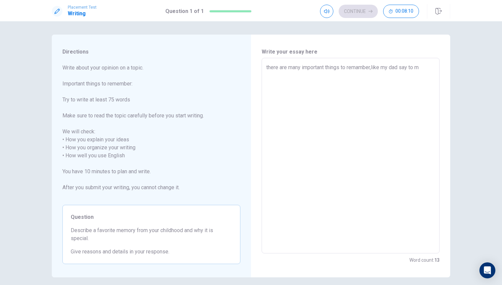
type textarea "there are many important things to remamber,like my dad say to"
type textarea "x"
type textarea "there are many important things to remamber,like my dad say to"
type textarea "x"
type textarea "there are many important things to remamber,like my dad say t"
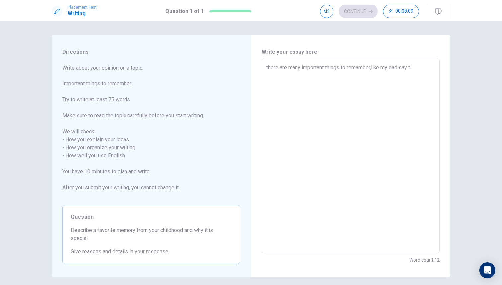
type textarea "x"
type textarea "there are many important things to remamber,like my dad say"
type textarea "x"
type textarea "there are many important things to remamber,like my dad say"
type textarea "x"
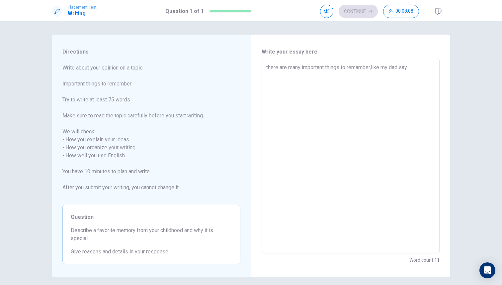
type textarea "there are many important things to remamber,like my dad sa"
type textarea "x"
type textarea "there are many important things to remamber,like my dad s"
drag, startPoint x: 384, startPoint y: 66, endPoint x: 403, endPoint y: 107, distance: 44.6
click at [403, 107] on textarea "there are many important things to remamber,like my dad [PERSON_NAME] my that y…" at bounding box center [351, 155] width 169 height 184
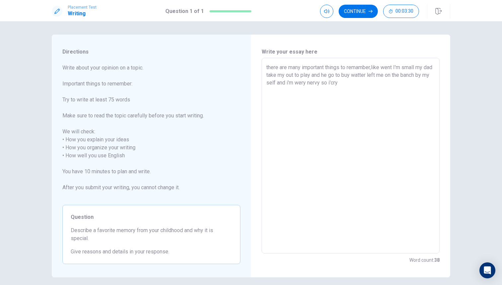
click at [346, 83] on textarea "there are many important things to remamber,like went I'm small my dad take my …" at bounding box center [351, 155] width 169 height 184
click at [355, 84] on textarea "there are many important things to remamber,like went I'm small my dad take my …" at bounding box center [351, 155] width 169 height 184
click at [364, 83] on textarea "there are many important things to remamber,like went I'm small my dad take my …" at bounding box center [351, 155] width 169 height 184
click at [408, 83] on textarea "there are many important things to remamber,like went I'm small my dad take my …" at bounding box center [351, 155] width 169 height 184
click at [305, 92] on textarea "there are many important things to remamber,like went I'm small my dad take my …" at bounding box center [351, 155] width 169 height 184
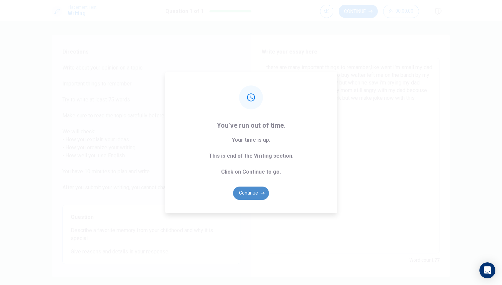
click at [256, 191] on button "Continue" at bounding box center [251, 192] width 36 height 13
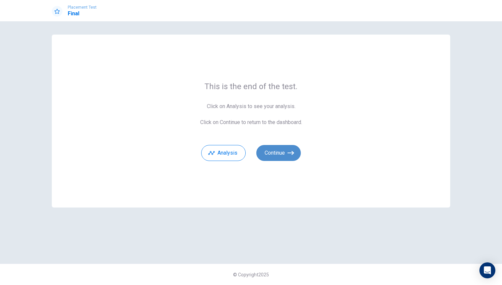
click at [284, 153] on button "Continue" at bounding box center [279, 153] width 45 height 16
